Goal: Task Accomplishment & Management: Use online tool/utility

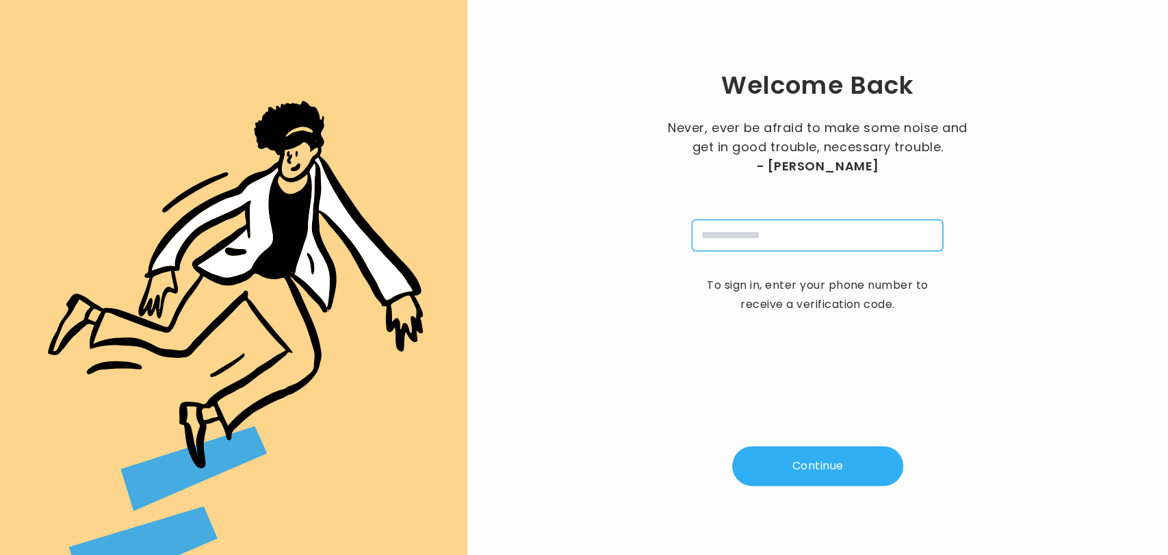
click at [737, 242] on input "tel" at bounding box center [817, 235] width 251 height 31
drag, startPoint x: 737, startPoint y: 242, endPoint x: 761, endPoint y: 252, distance: 25.8
drag, startPoint x: 761, startPoint y: 252, endPoint x: 693, endPoint y: 346, distance: 116.6
click at [693, 346] on div "Welcome Back Never, ever be afraid to make some noise and get in good trouble, …" at bounding box center [817, 277] width 657 height 511
click at [779, 244] on input "tel" at bounding box center [817, 235] width 251 height 31
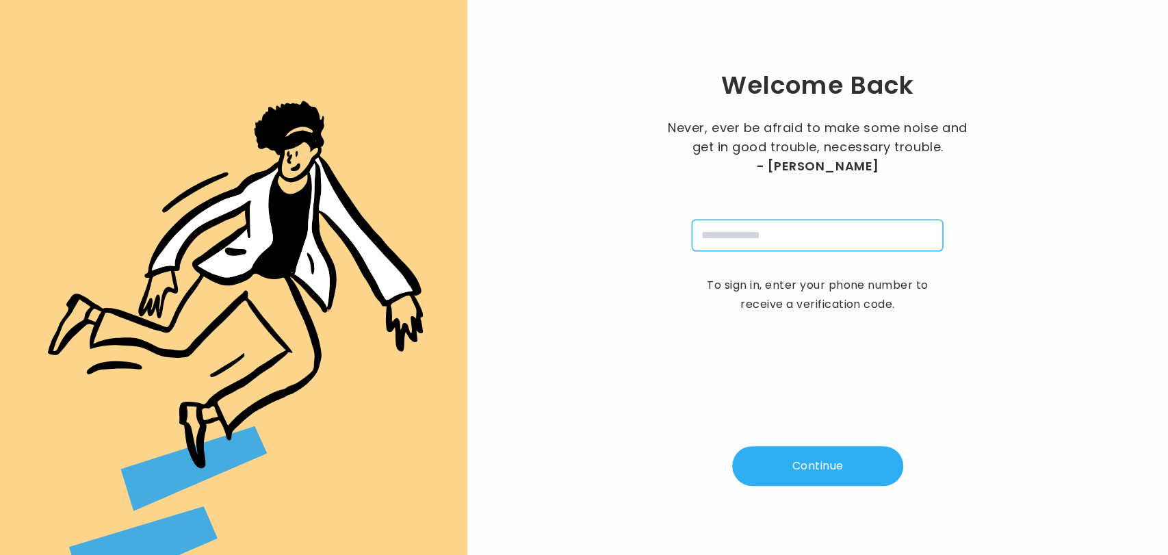
type input "**********"
click at [789, 480] on button "Continue" at bounding box center [817, 466] width 171 height 40
type input "*"
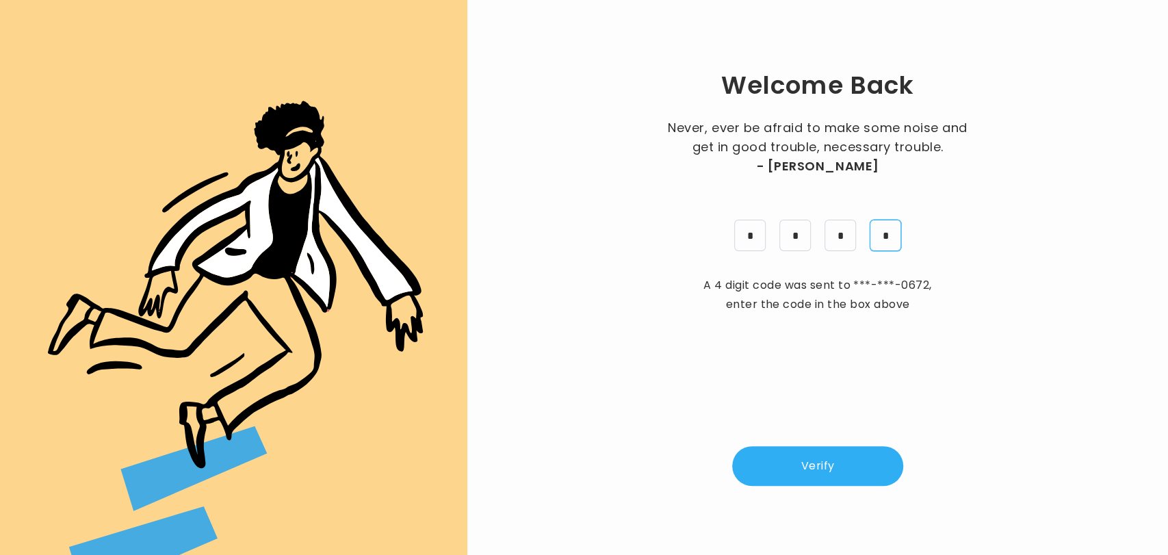
type input "*"
click at [804, 461] on button "Verify" at bounding box center [817, 466] width 171 height 40
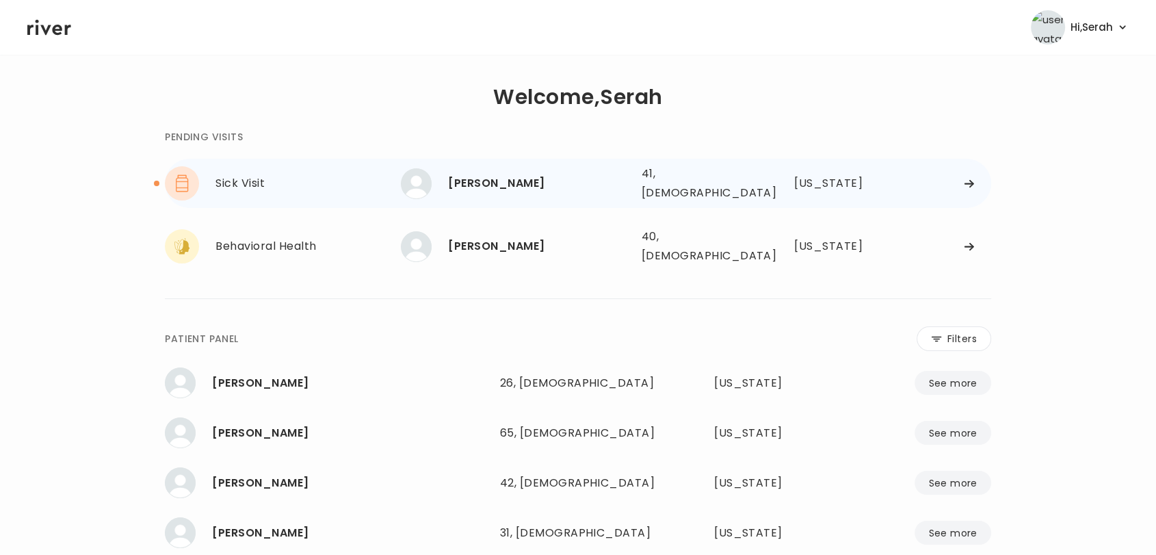
click at [575, 176] on div "[PERSON_NAME]" at bounding box center [539, 183] width 182 height 19
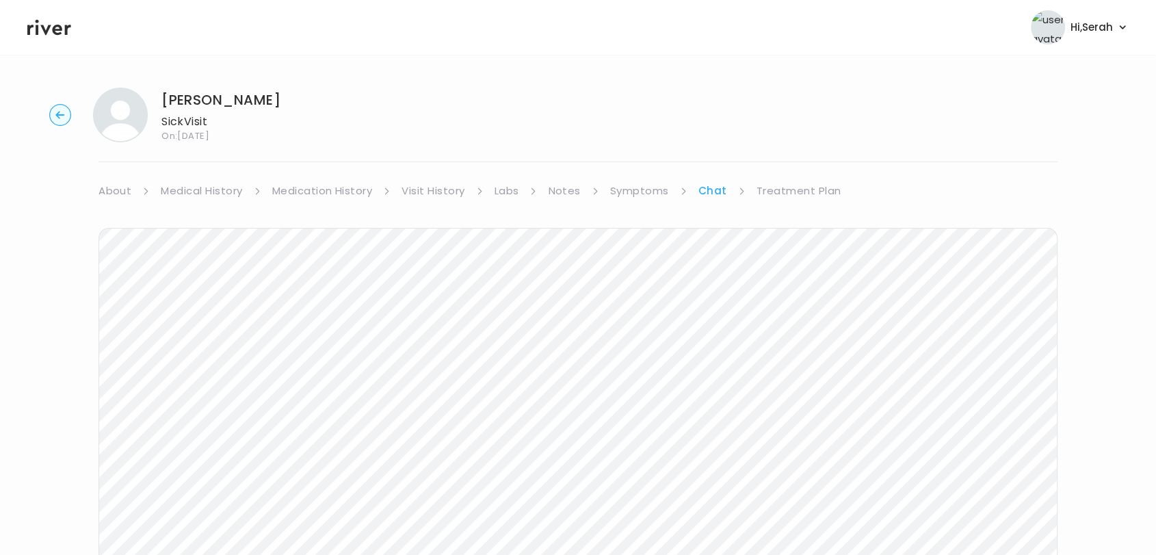
scroll to position [1, 0]
click at [771, 188] on link "Treatment Plan" at bounding box center [799, 189] width 85 height 19
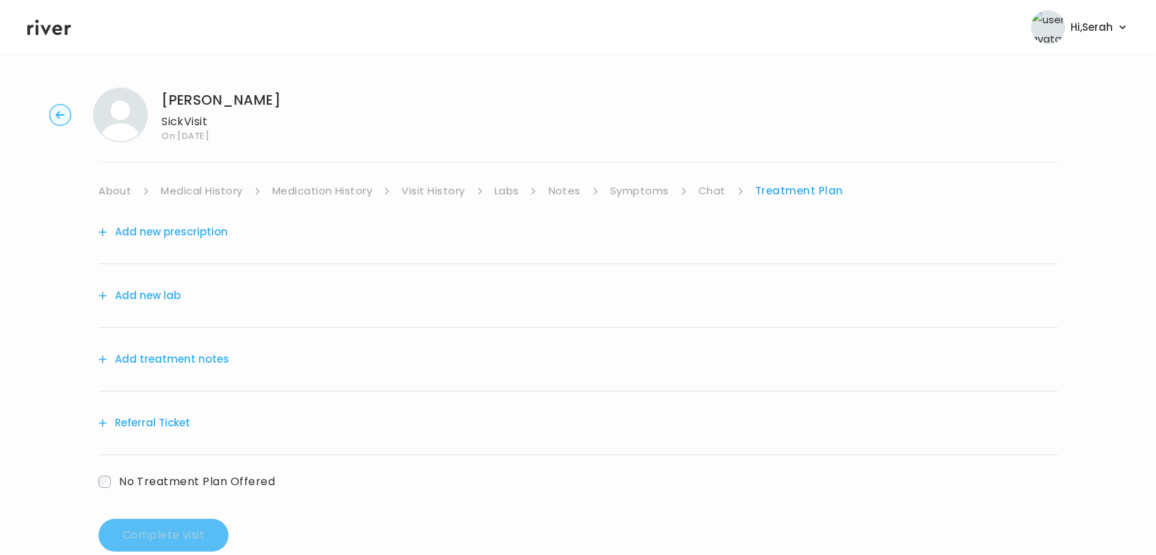
click at [195, 347] on div "Add treatment notes" at bounding box center [578, 360] width 959 height 64
click at [196, 352] on button "Add treatment notes" at bounding box center [164, 359] width 131 height 19
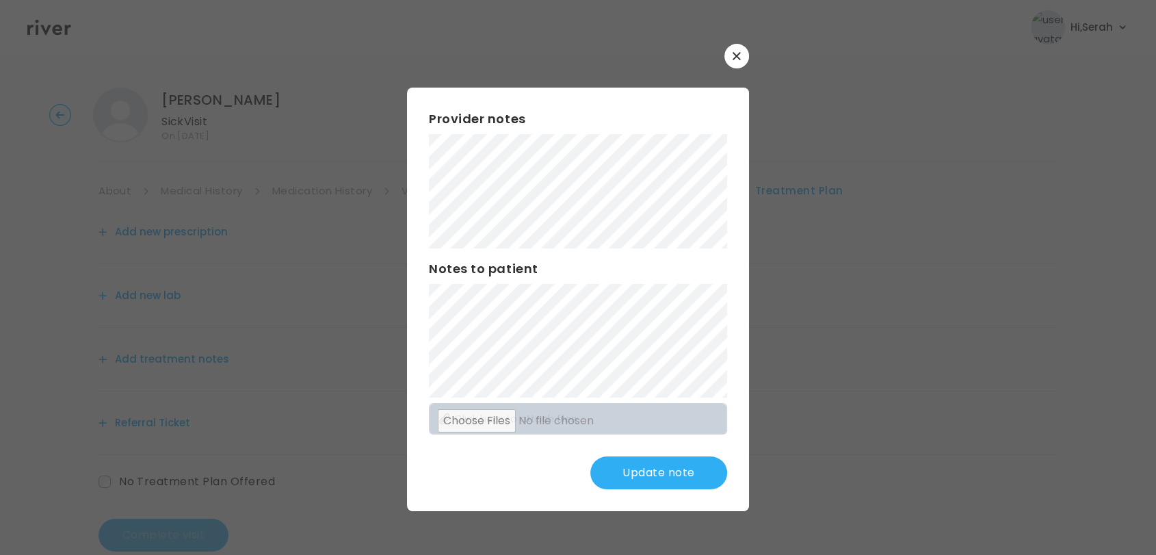
click at [657, 477] on button "Update note" at bounding box center [658, 472] width 137 height 33
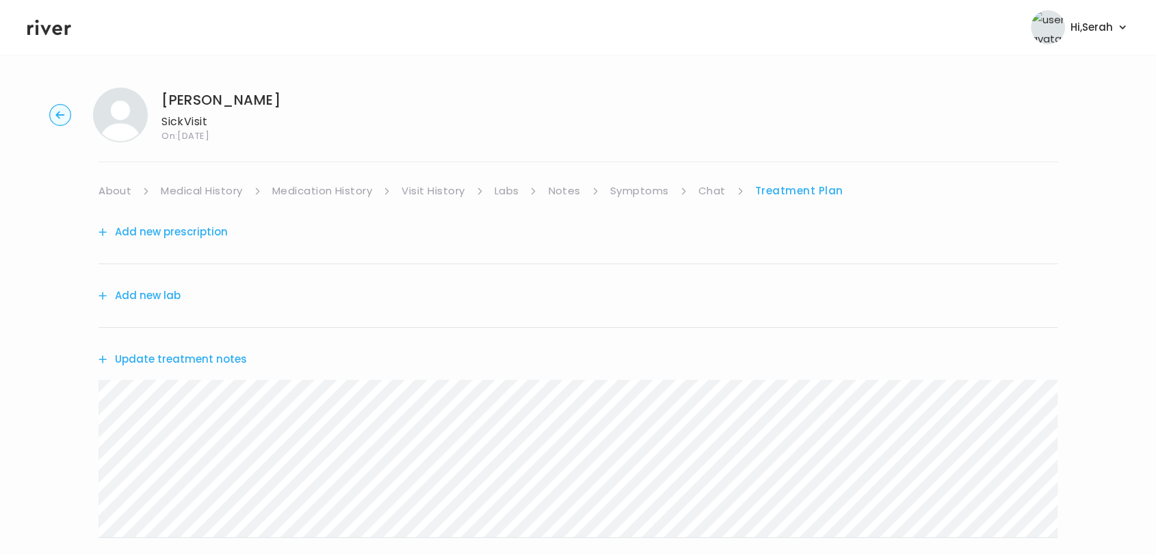
click at [628, 183] on link "Symptoms" at bounding box center [639, 190] width 59 height 19
click at [718, 187] on link "Chat" at bounding box center [714, 190] width 27 height 19
click at [770, 186] on link "Treatment Plan" at bounding box center [799, 190] width 85 height 19
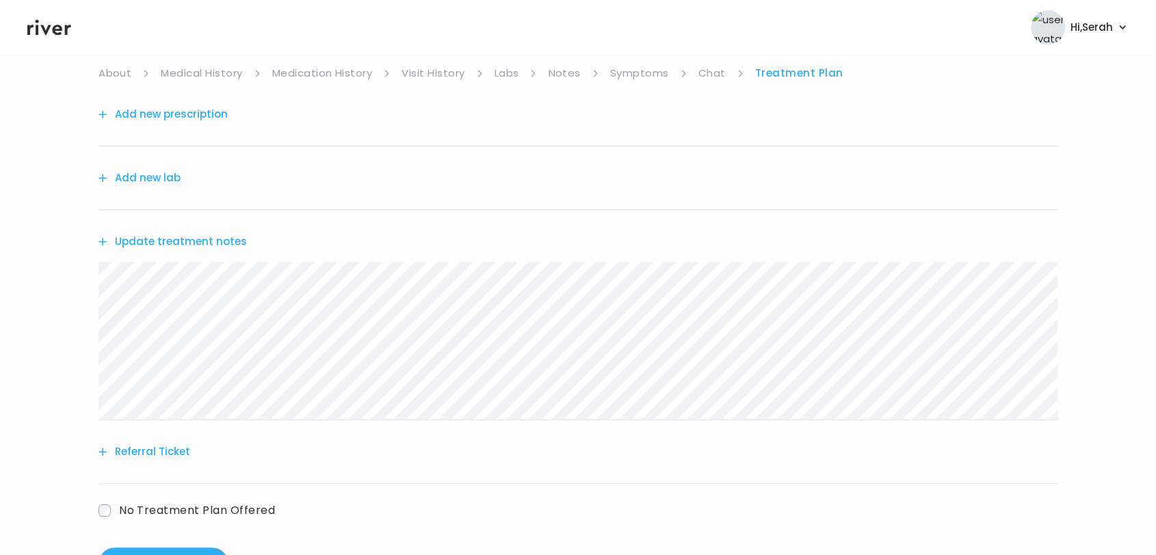
scroll to position [120, 0]
click at [197, 238] on button "Update treatment notes" at bounding box center [173, 238] width 148 height 19
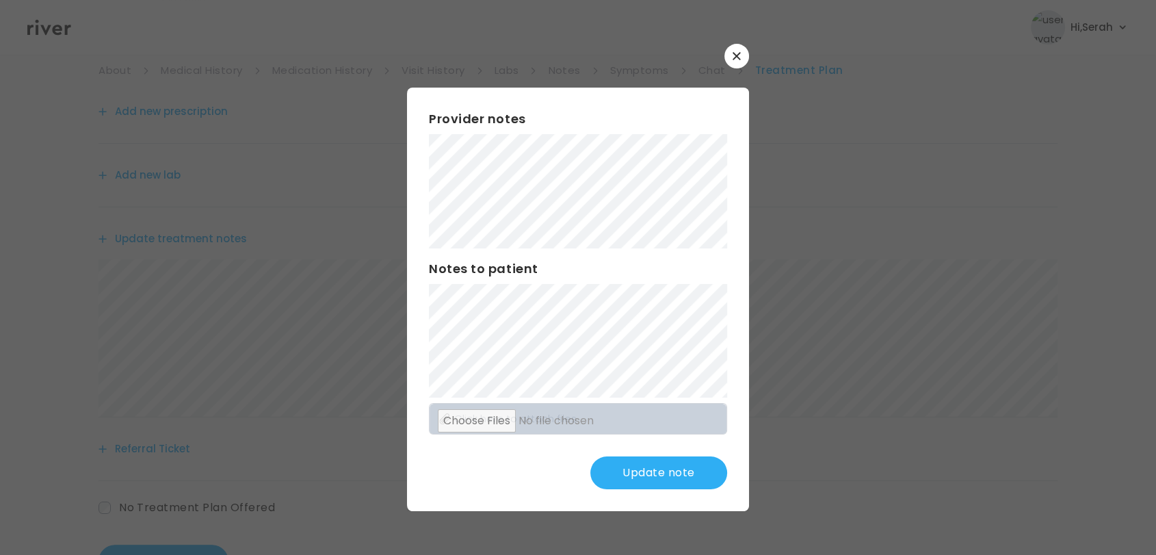
click at [411, 282] on div "Provider notes Notes to patient Click here to attach files Update note" at bounding box center [578, 299] width 342 height 423
click at [646, 470] on button "Update note" at bounding box center [658, 472] width 137 height 33
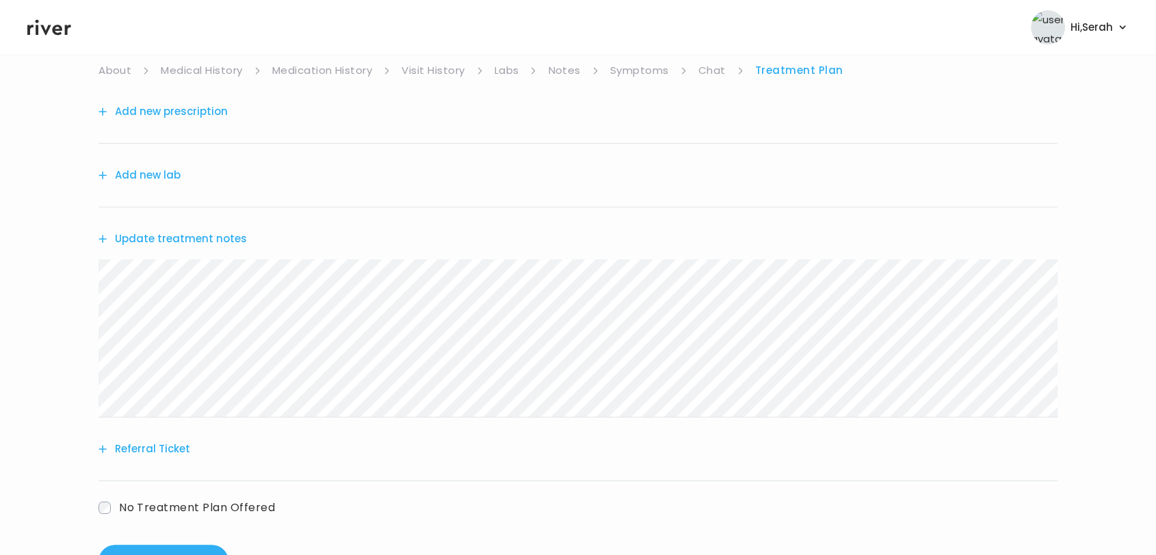
scroll to position [175, 0]
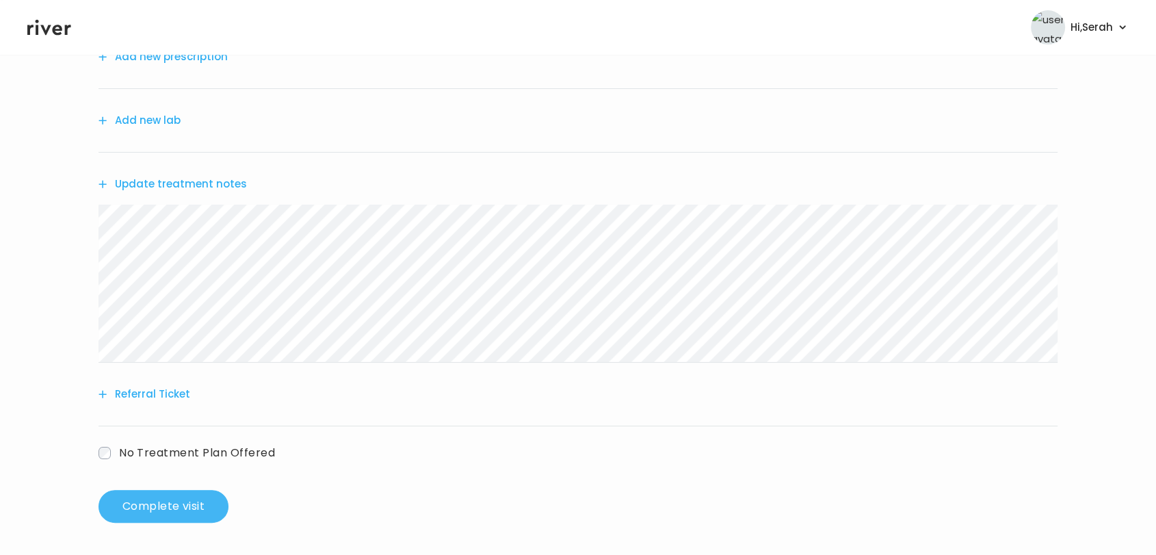
click at [171, 510] on button "Complete visit" at bounding box center [164, 506] width 130 height 33
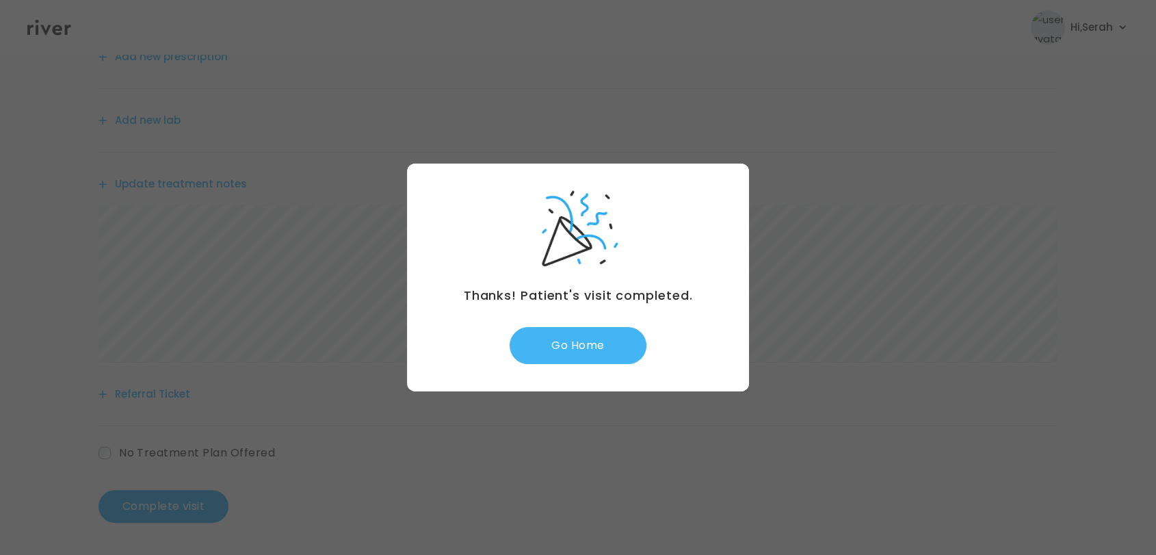
click at [593, 330] on button "Go Home" at bounding box center [578, 345] width 137 height 37
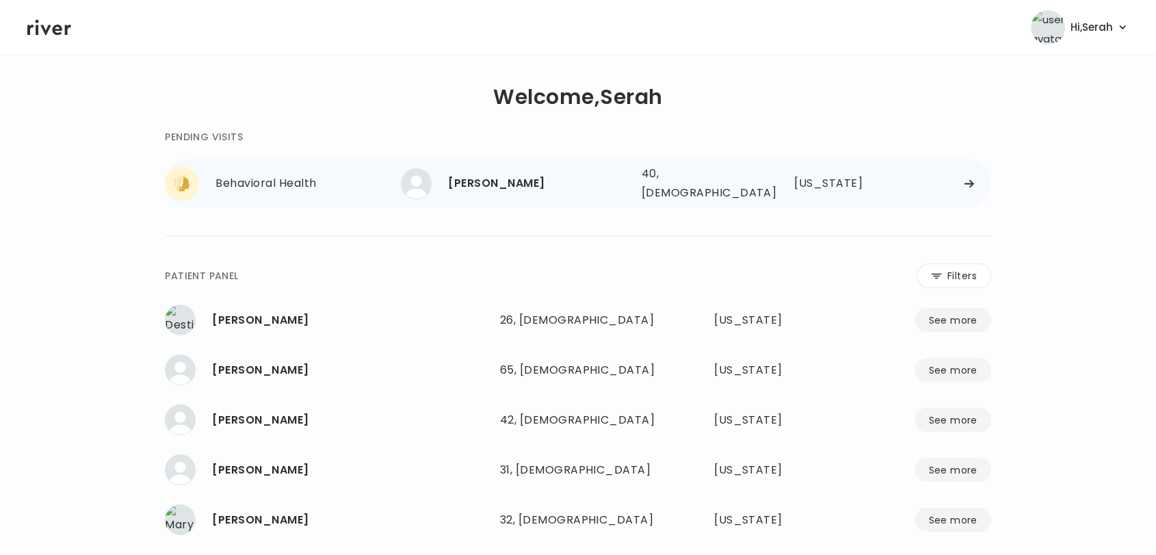
click at [557, 183] on div "[PERSON_NAME]" at bounding box center [539, 183] width 182 height 19
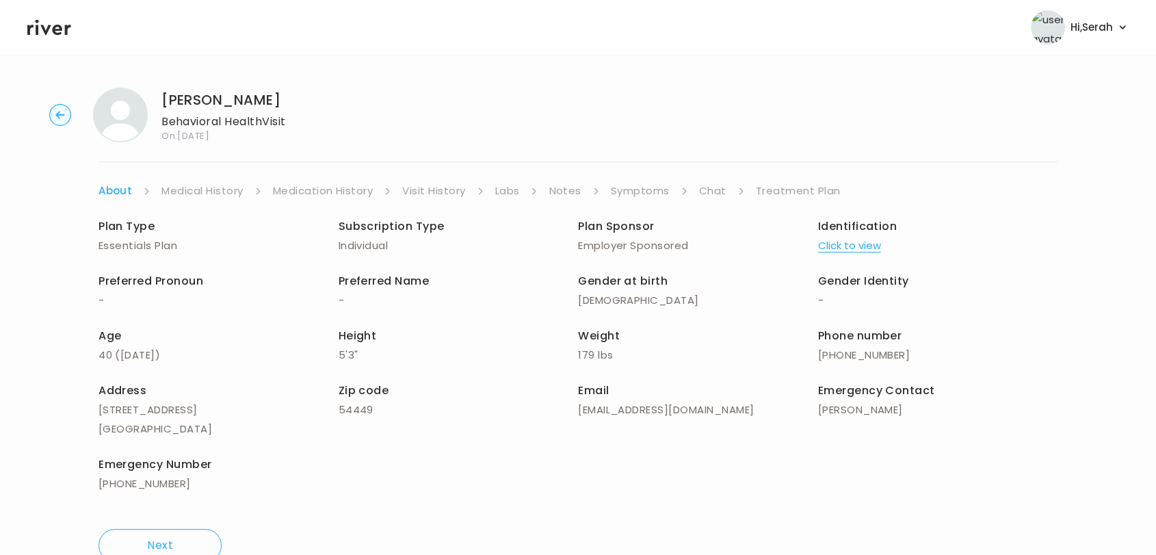
click at [706, 190] on link "Chat" at bounding box center [712, 190] width 27 height 19
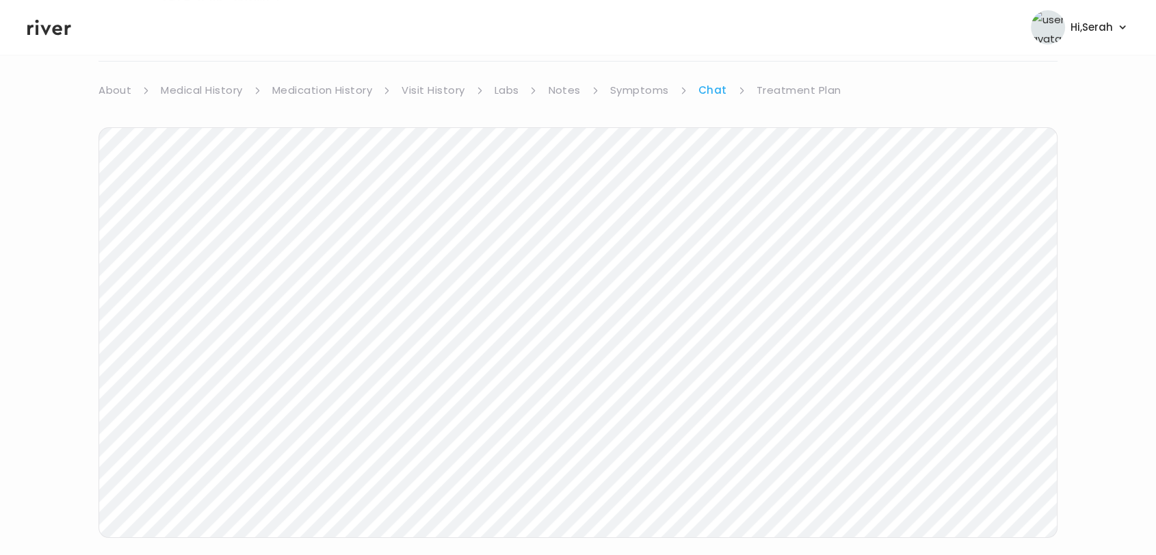
scroll to position [205, 0]
click at [457, 534] on main "SHARON KNAPP Behavioral Health Visit On: 03 Oct 2025 About Medical History Medi…" at bounding box center [578, 202] width 1156 height 705
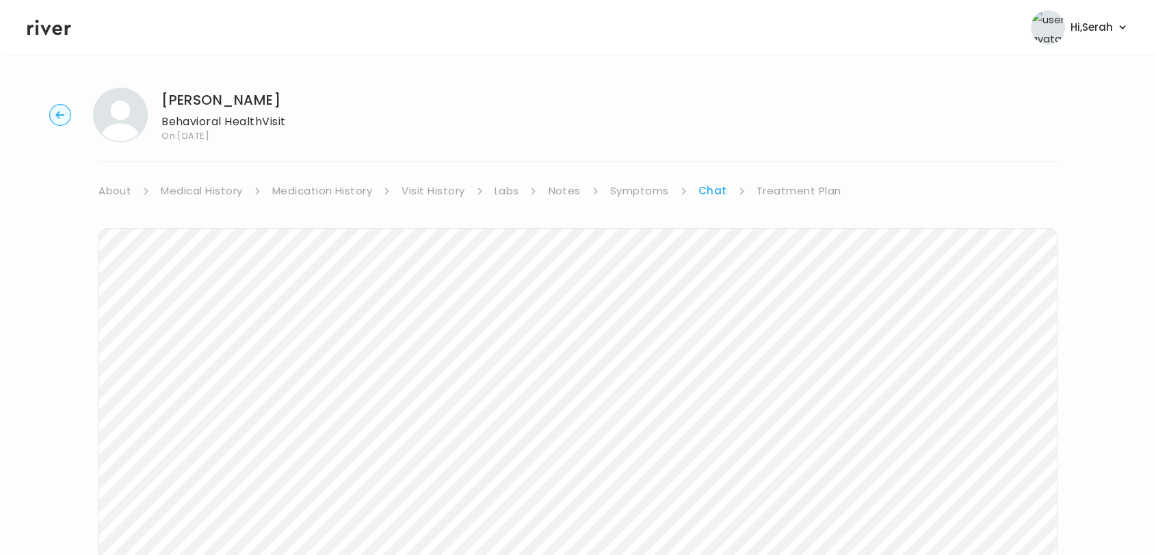
click at [810, 176] on div "SHARON KNAPP Behavioral Health Visit On: 03 Oct 2025 About Medical History Medi…" at bounding box center [578, 407] width 1156 height 661
click at [805, 186] on link "Treatment Plan" at bounding box center [799, 190] width 85 height 19
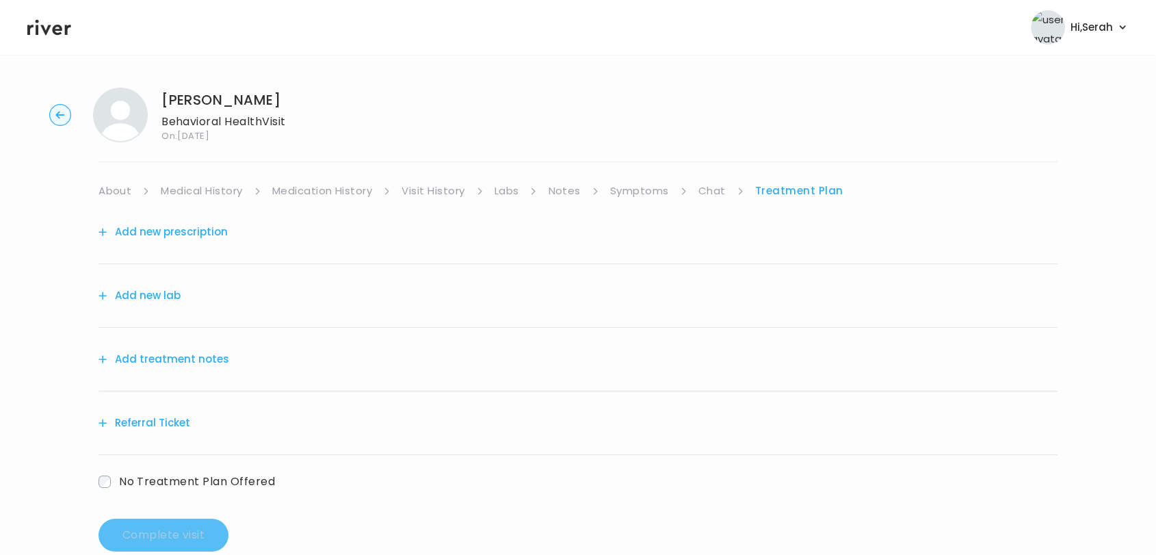
click at [181, 357] on button "Add treatment notes" at bounding box center [164, 359] width 131 height 19
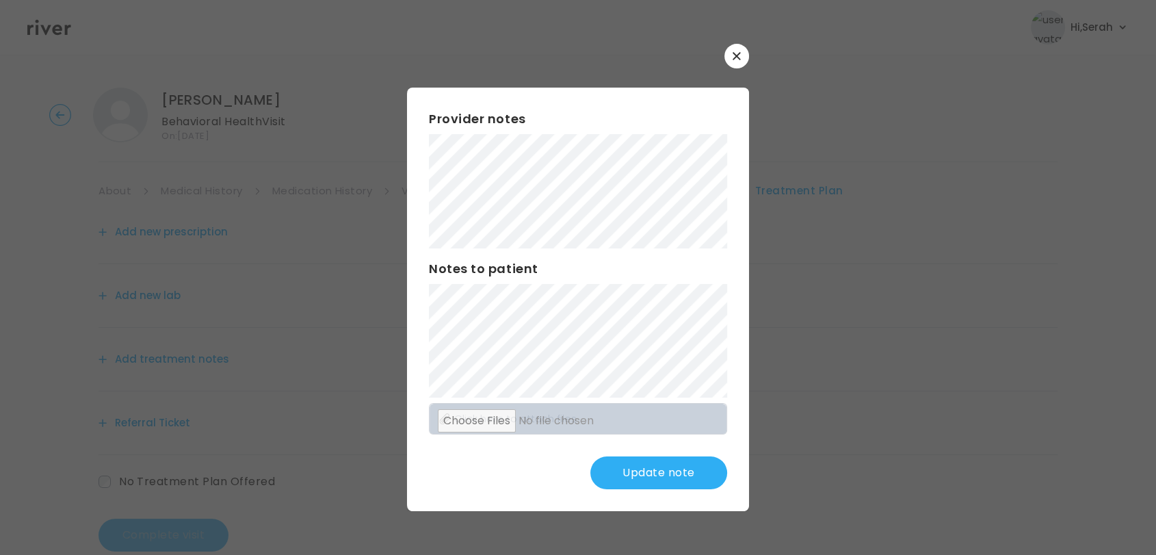
click at [525, 495] on div "Provider notes Notes to patient Click here to attach files Update note" at bounding box center [578, 299] width 342 height 423
click at [414, 151] on div "Provider notes Notes to patient Click here to attach files Update note" at bounding box center [578, 299] width 342 height 423
click at [642, 472] on button "Update note" at bounding box center [658, 472] width 137 height 33
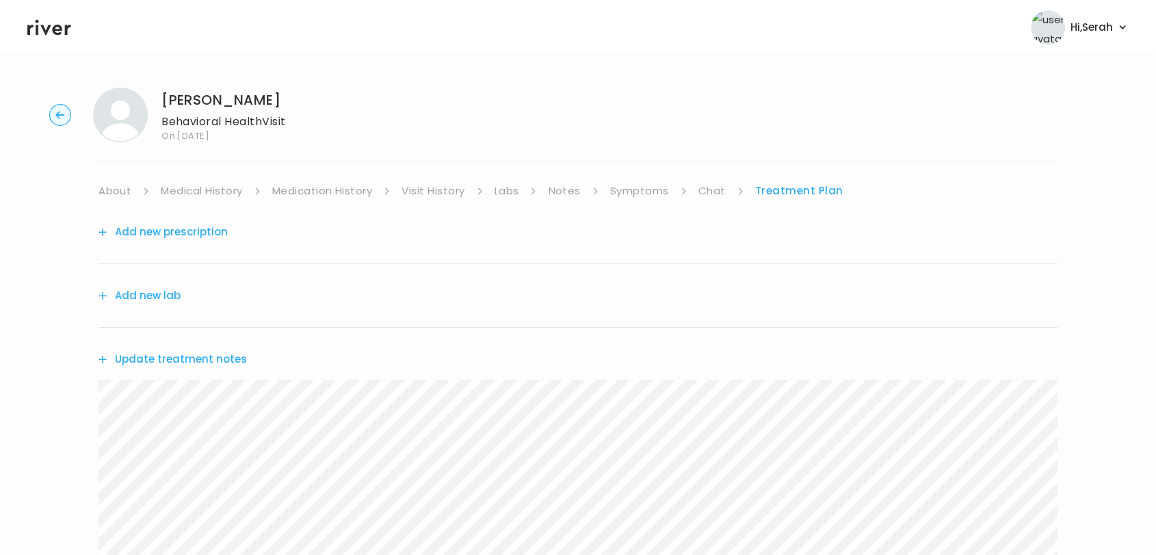
scroll to position [195, 0]
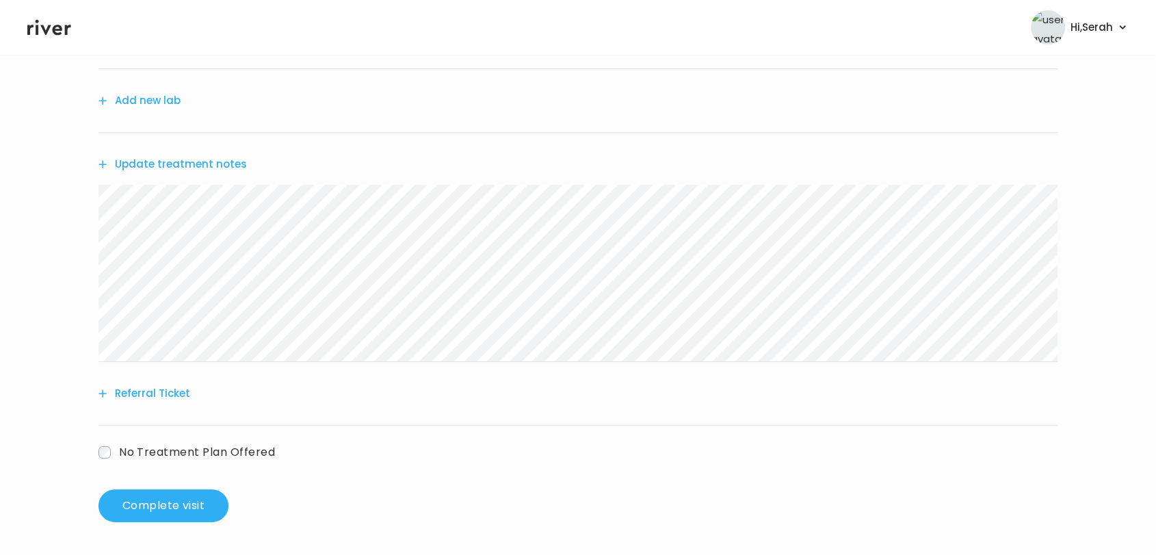
click at [114, 392] on button "Referral Ticket" at bounding box center [145, 393] width 92 height 19
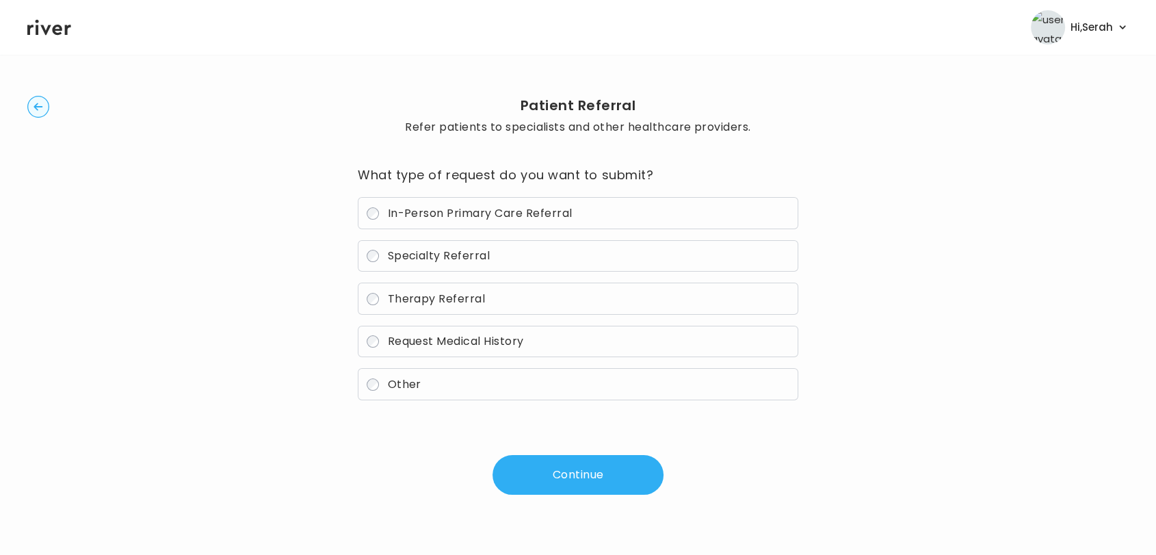
click at [39, 90] on div "Patient Referral Refer patients to specialists and other healthcare providers. …" at bounding box center [577, 294] width 1101 height 475
click at [38, 96] on circle "button" at bounding box center [38, 106] width 21 height 21
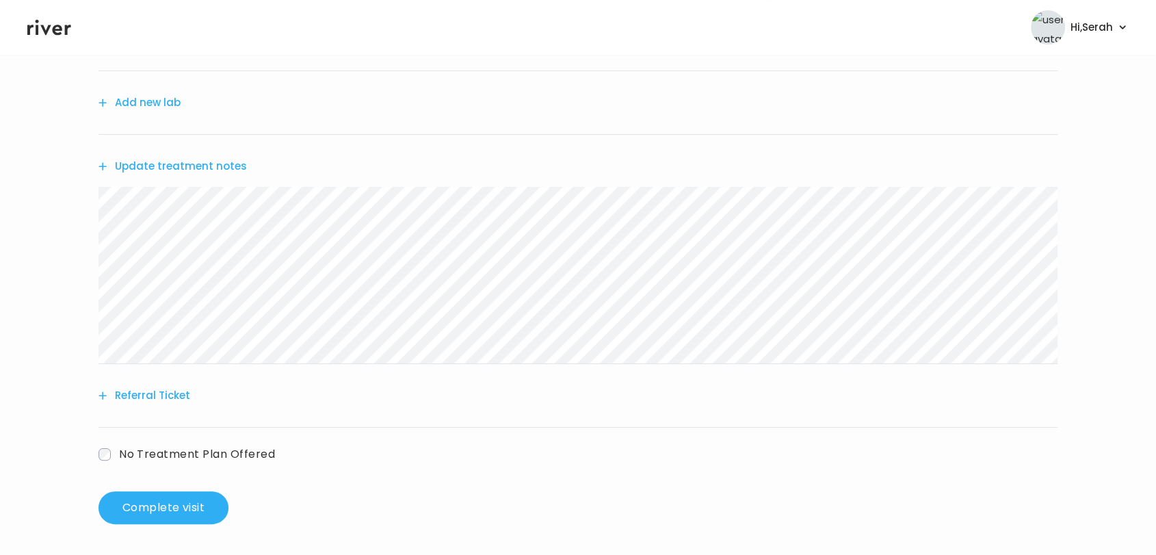
scroll to position [195, 0]
click at [194, 462] on div "Add new prescription Add new lab Update treatment notes Referral Ticket No Trea…" at bounding box center [578, 247] width 959 height 484
click at [206, 445] on span "No Treatment Plan Offered" at bounding box center [197, 452] width 156 height 16
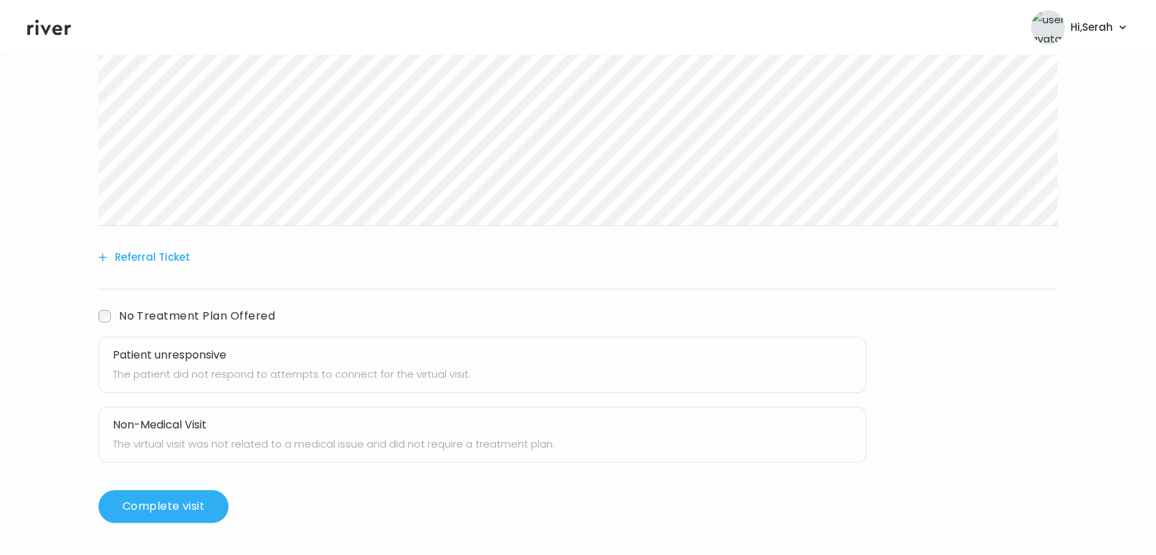
click at [186, 360] on h3 "Patient unresponsive" at bounding box center [482, 354] width 739 height 19
click at [160, 508] on button "Complete visit" at bounding box center [164, 506] width 130 height 33
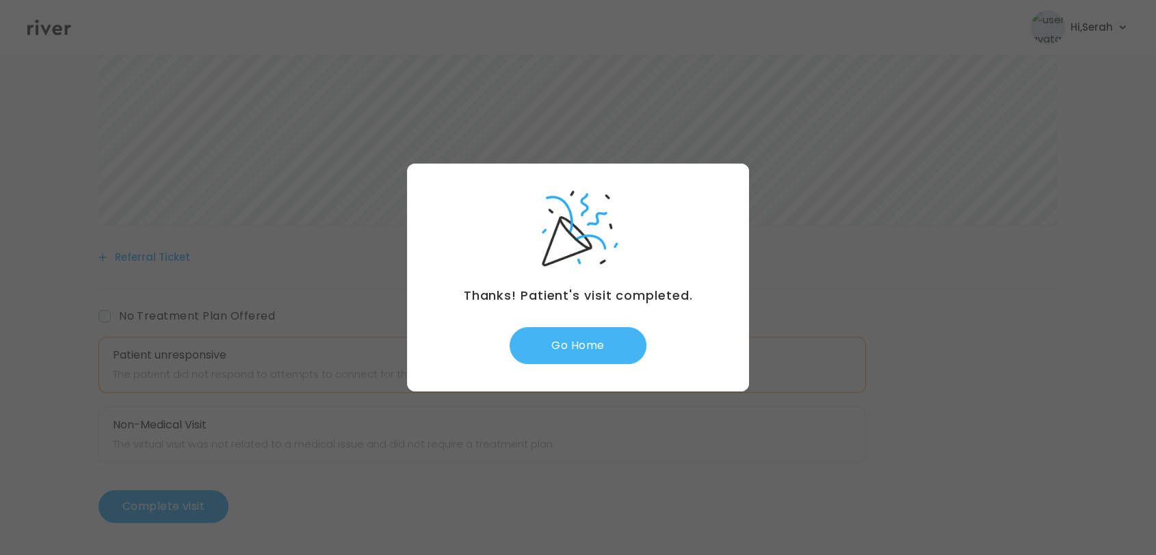
click at [568, 350] on button "Go Home" at bounding box center [578, 345] width 137 height 37
